Goal: Find specific page/section: Find specific page/section

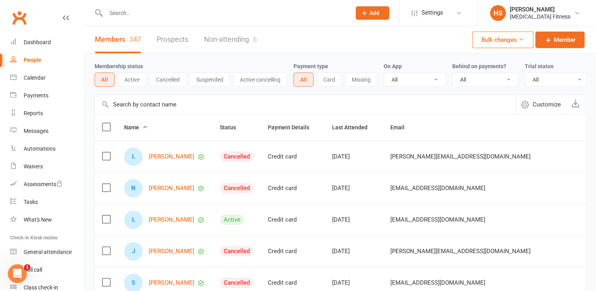
click at [150, 17] on input "text" at bounding box center [225, 12] width 242 height 11
click at [162, 223] on link "[PERSON_NAME]" at bounding box center [171, 219] width 45 height 7
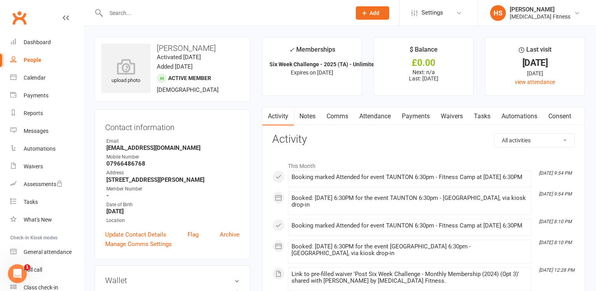
click at [410, 117] on link "Payments" at bounding box center [415, 116] width 39 height 18
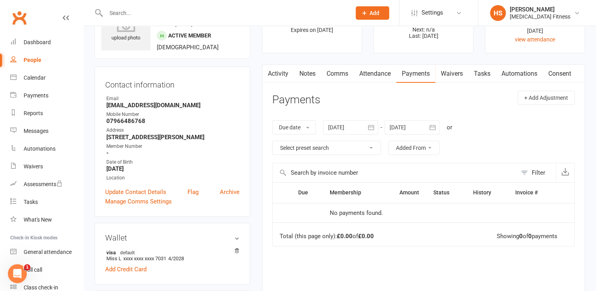
scroll to position [47, 0]
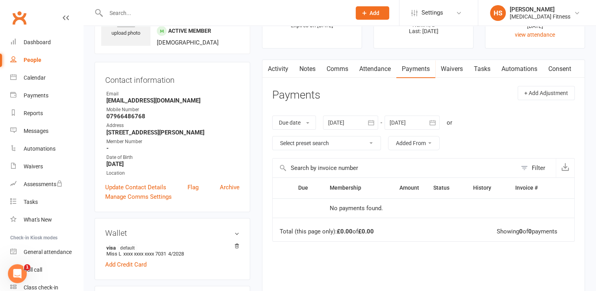
click at [279, 70] on link "Activity" at bounding box center [277, 69] width 31 height 18
